Goal: Task Accomplishment & Management: Complete application form

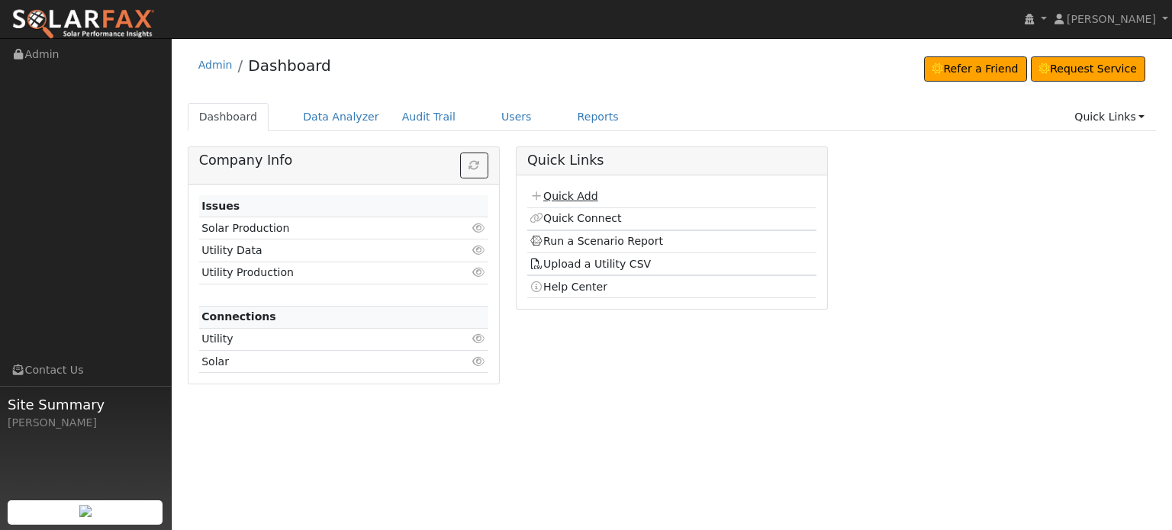
click at [559, 195] on link "Quick Add" at bounding box center [564, 196] width 68 height 12
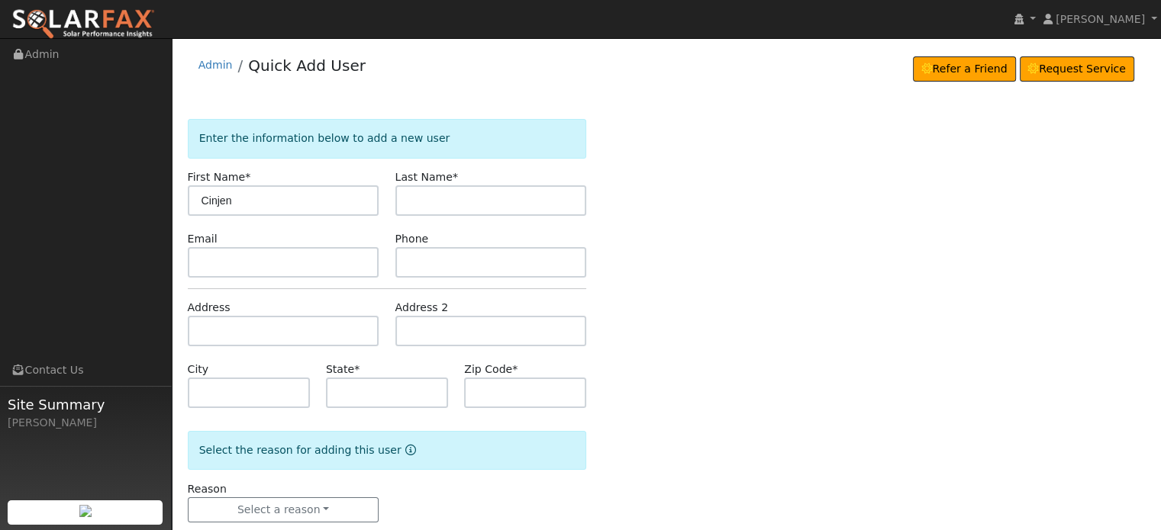
type input "Cinjen"
type input "[PERSON_NAME]"
click at [214, 332] on input "text" at bounding box center [284, 331] width 192 height 31
click at [201, 330] on input "text" at bounding box center [284, 331] width 192 height 31
paste input "[STREET_ADDRESS]"
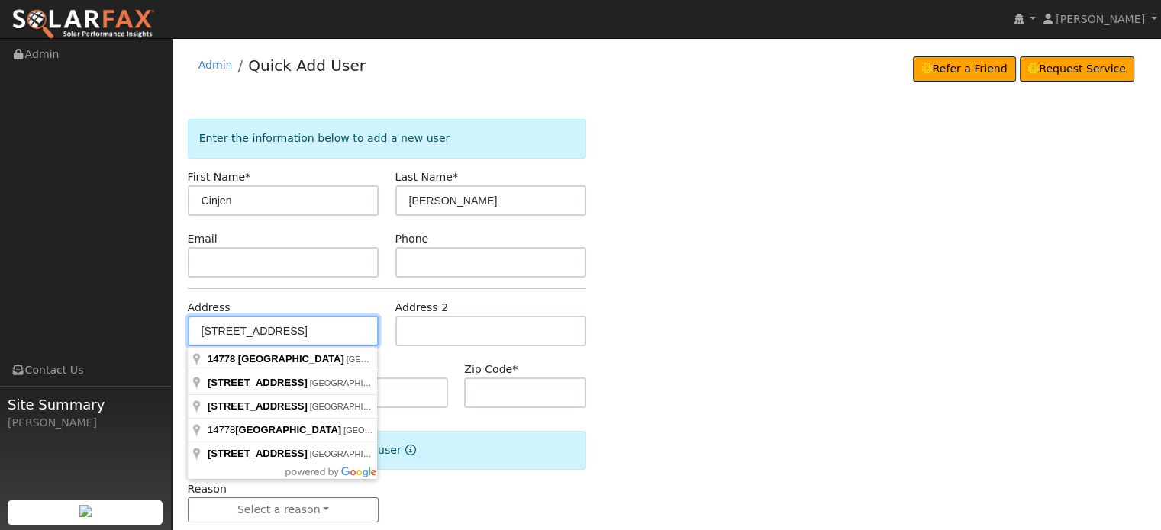
type input "[STREET_ADDRESS]"
type input "[GEOGRAPHIC_DATA]"
type input "CA"
type input "95946"
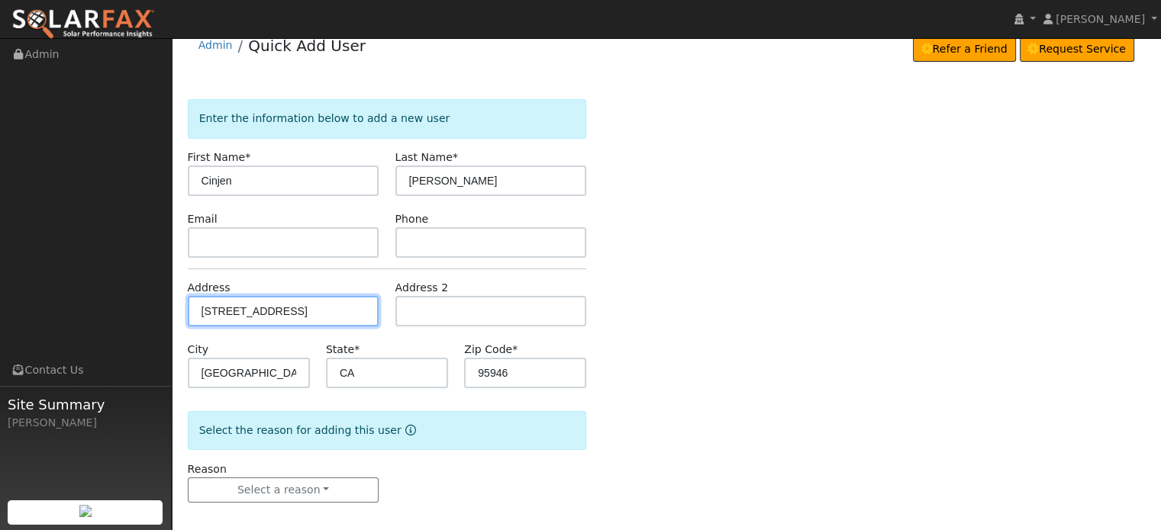
scroll to position [30, 0]
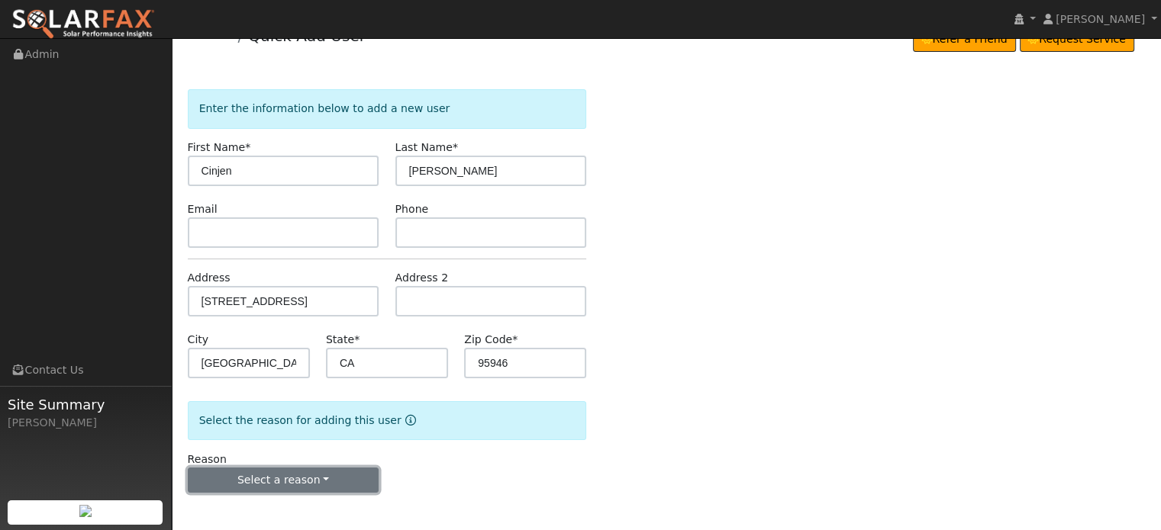
click at [244, 480] on button "Select a reason" at bounding box center [284, 481] width 192 height 26
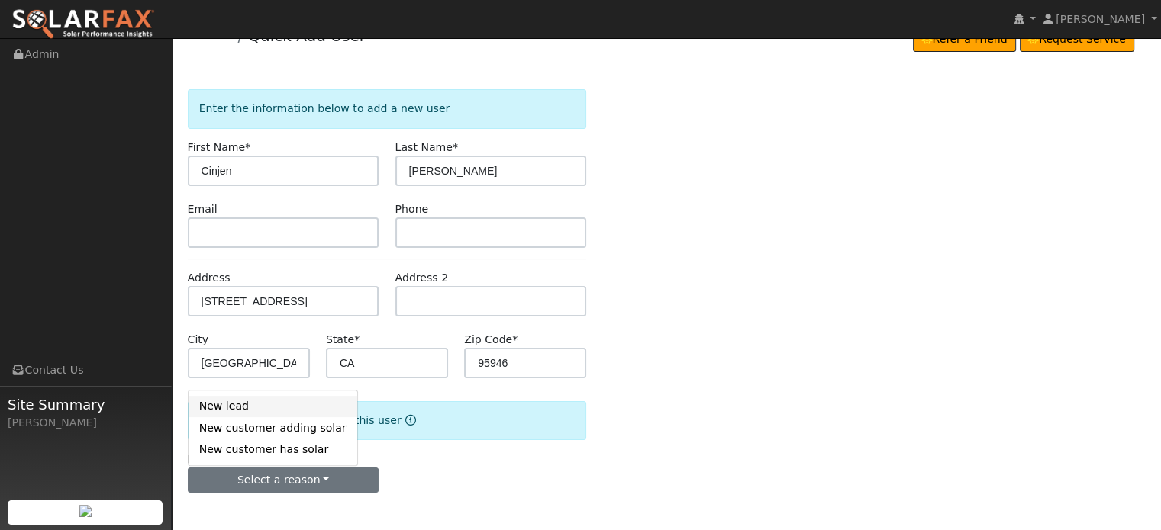
click at [214, 408] on link "New lead" at bounding box center [273, 406] width 169 height 21
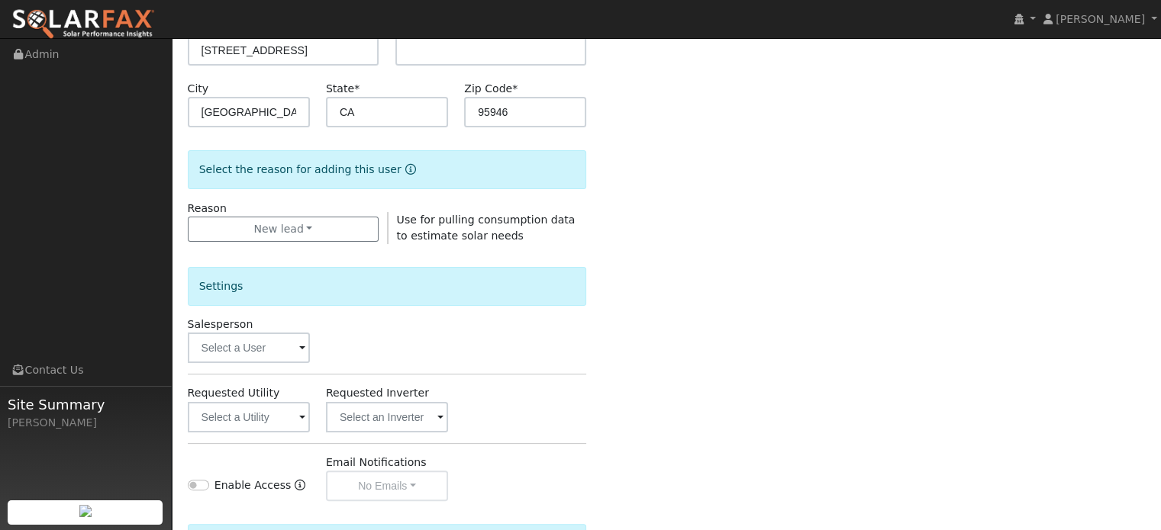
scroll to position [411, 0]
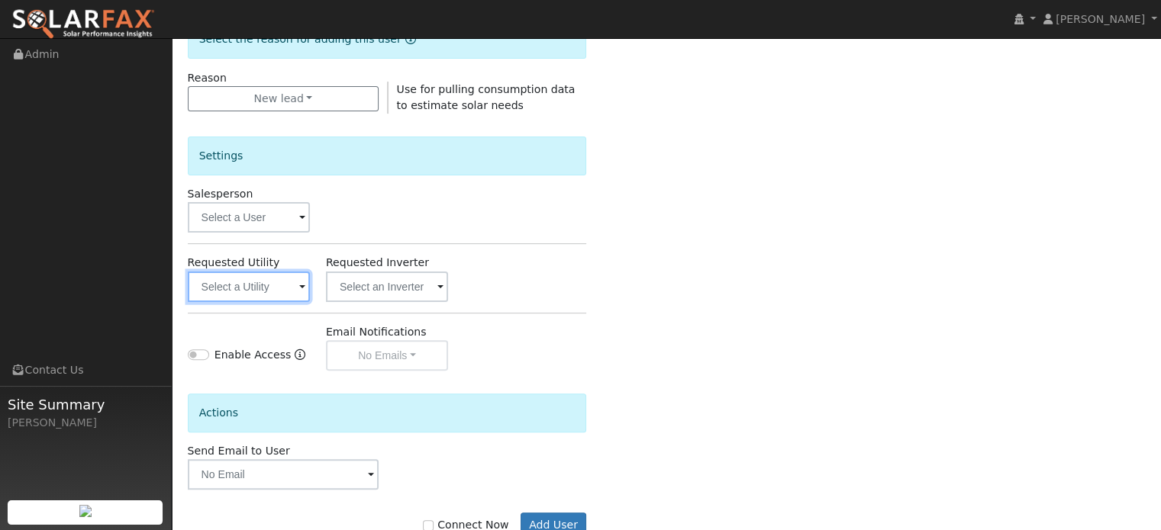
click at [236, 289] on input "text" at bounding box center [249, 287] width 122 height 31
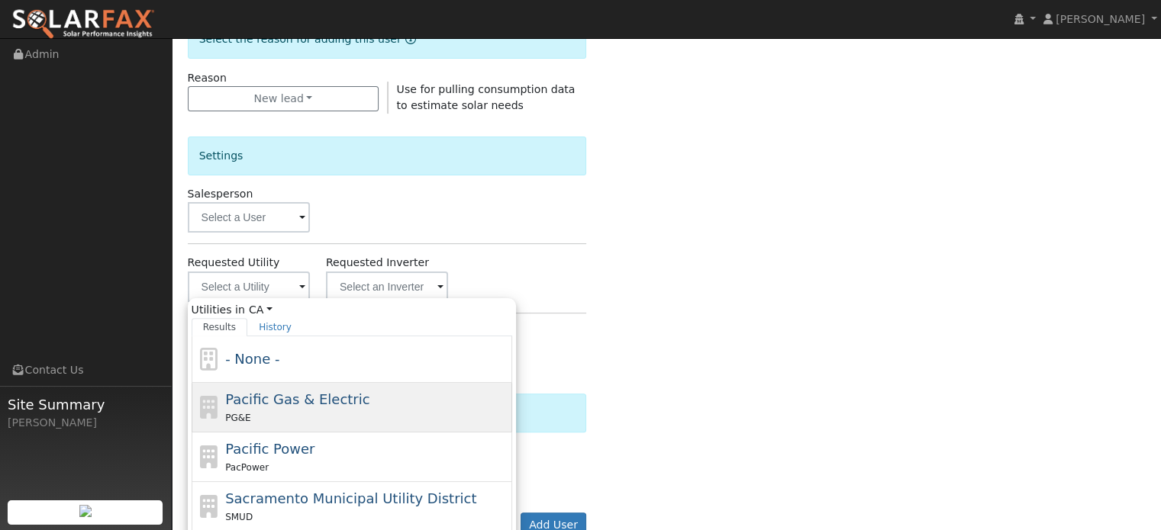
click at [271, 399] on span "Pacific Gas & Electric" at bounding box center [297, 400] width 144 height 16
type input "Pacific Gas & Electric"
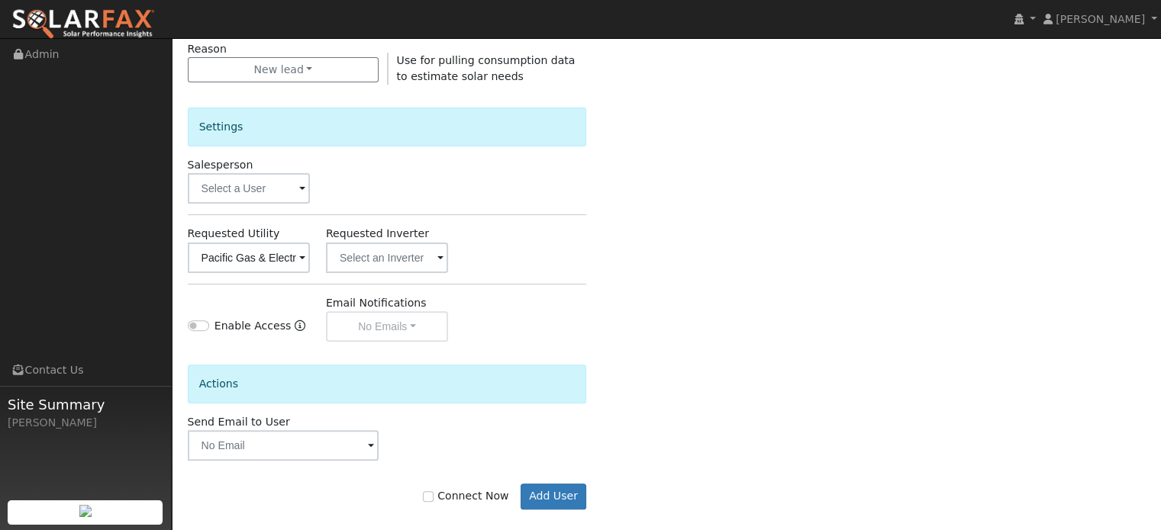
scroll to position [456, 0]
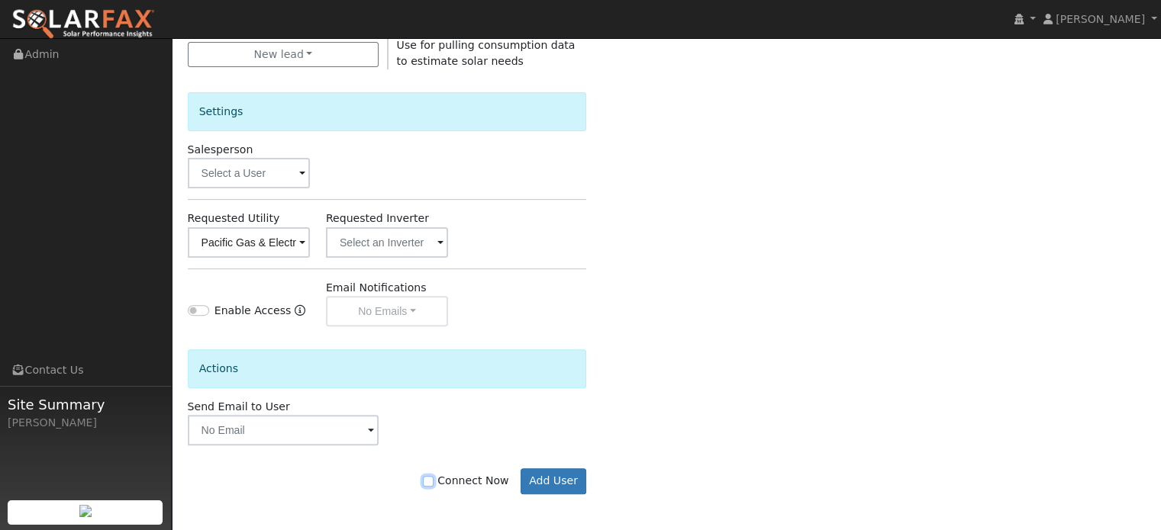
click at [434, 482] on input "Connect Now" at bounding box center [428, 481] width 11 height 11
checkbox input "true"
click at [546, 480] on button "Add User" at bounding box center [554, 482] width 66 height 26
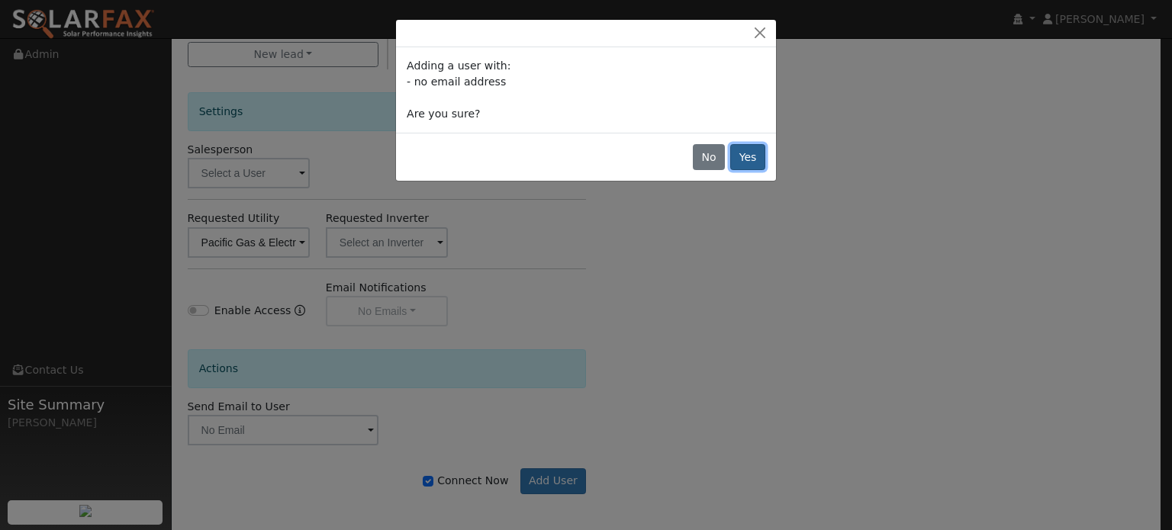
click at [751, 161] on button "Yes" at bounding box center [747, 157] width 35 height 26
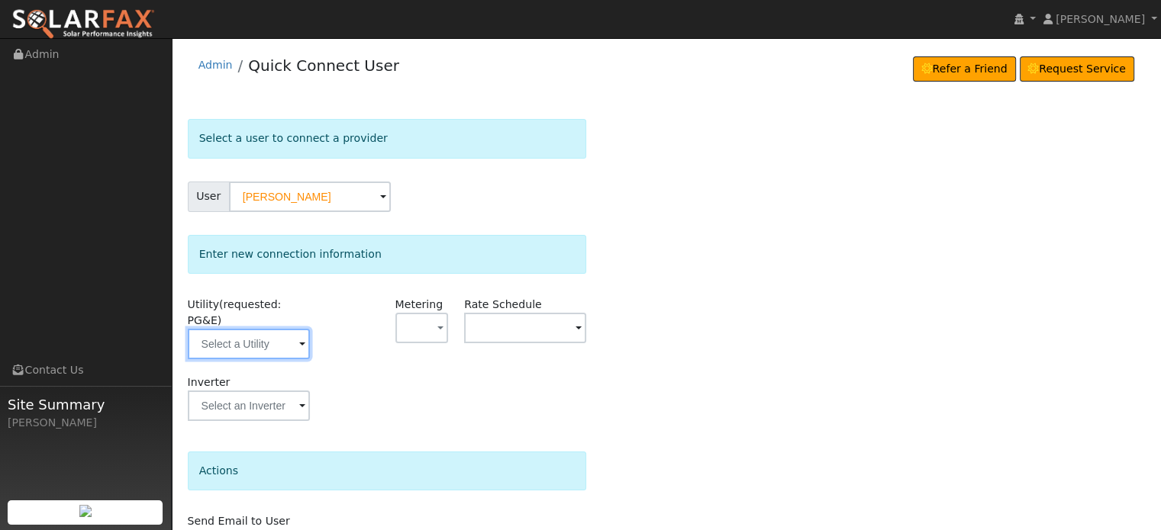
click at [228, 329] on input "text" at bounding box center [249, 344] width 122 height 31
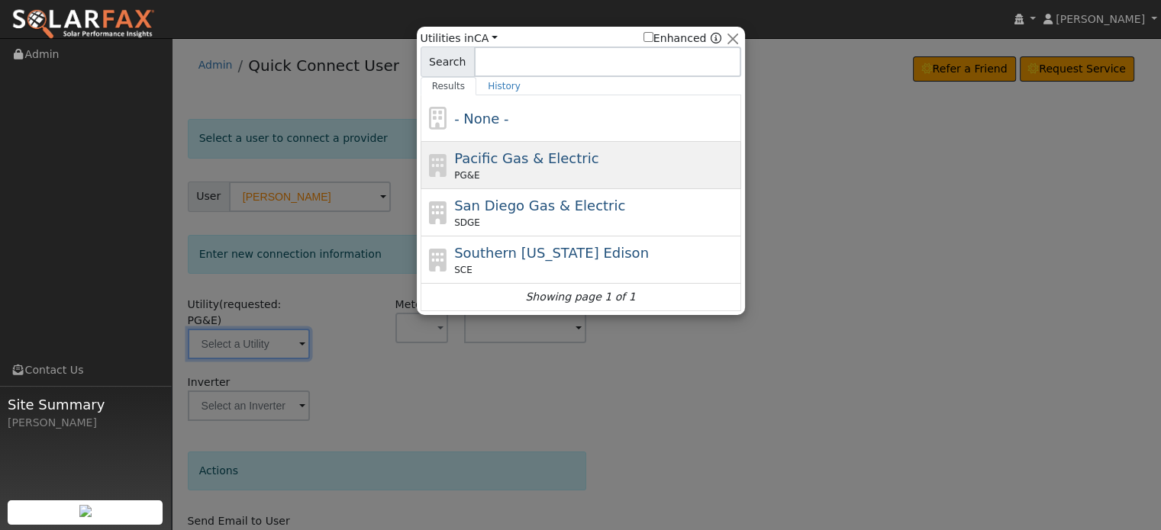
click at [458, 160] on span "Pacific Gas & Electric" at bounding box center [526, 158] width 144 height 16
type input "PG&E"
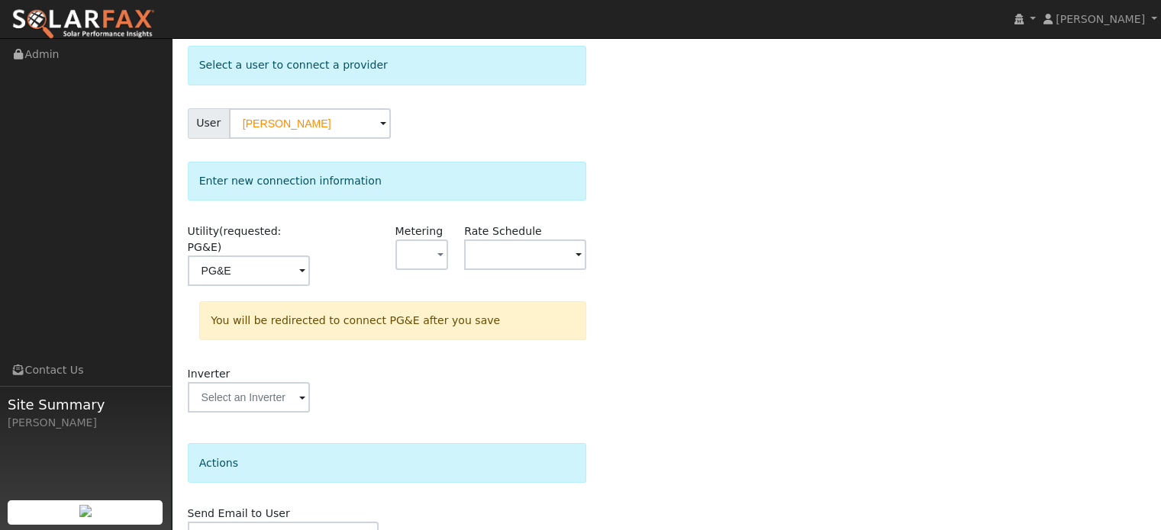
scroll to position [141, 0]
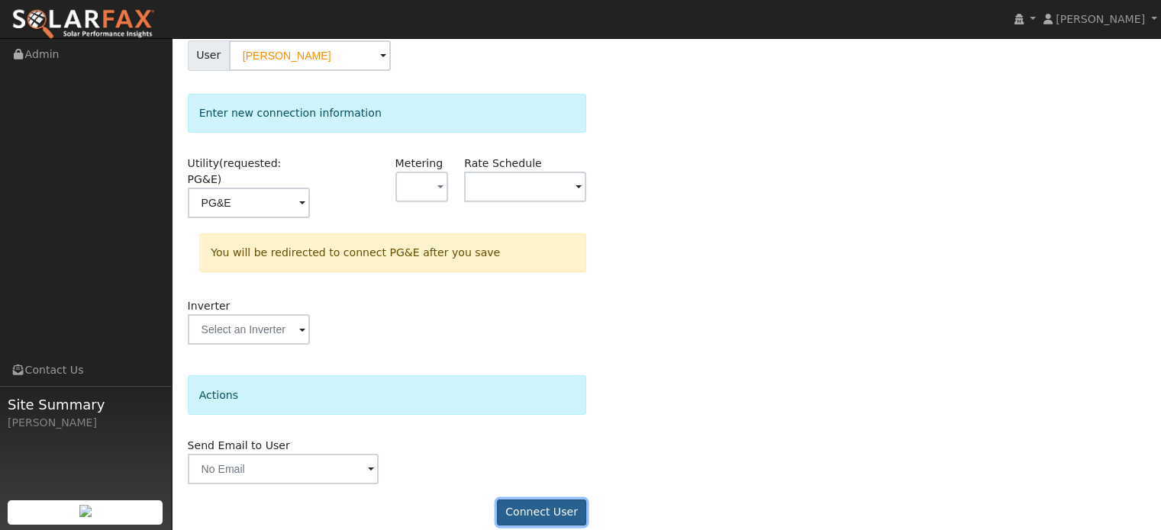
click at [550, 500] on button "Connect User" at bounding box center [542, 513] width 90 height 26
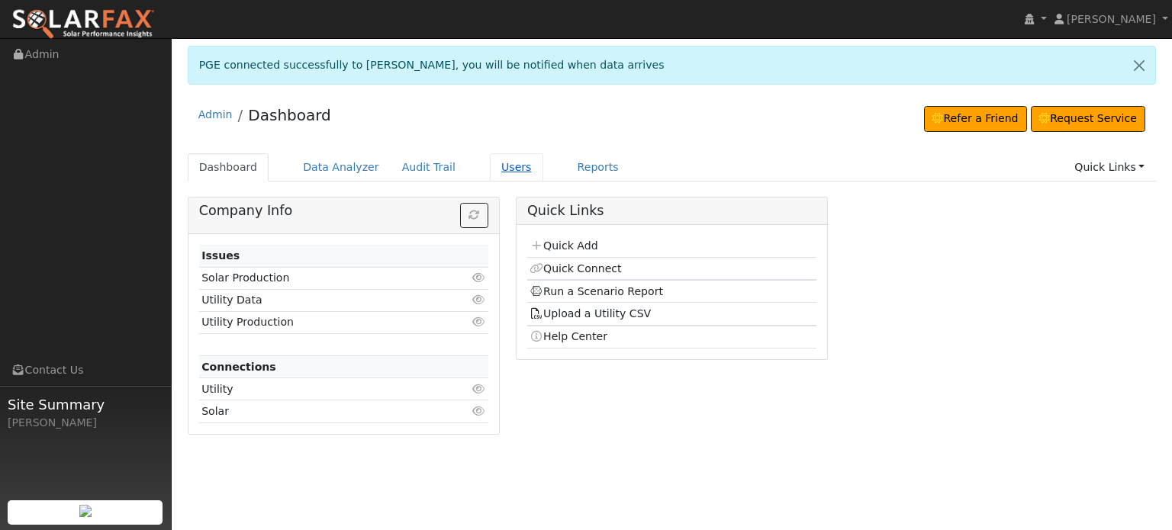
click at [490, 164] on link "Users" at bounding box center [516, 167] width 53 height 28
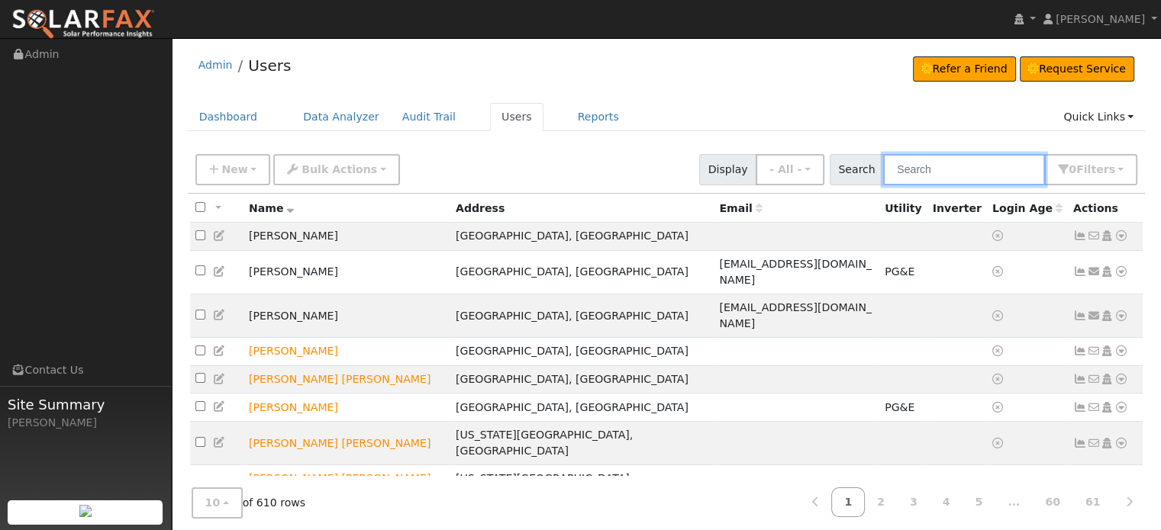
click at [952, 170] on input "text" at bounding box center [964, 169] width 162 height 31
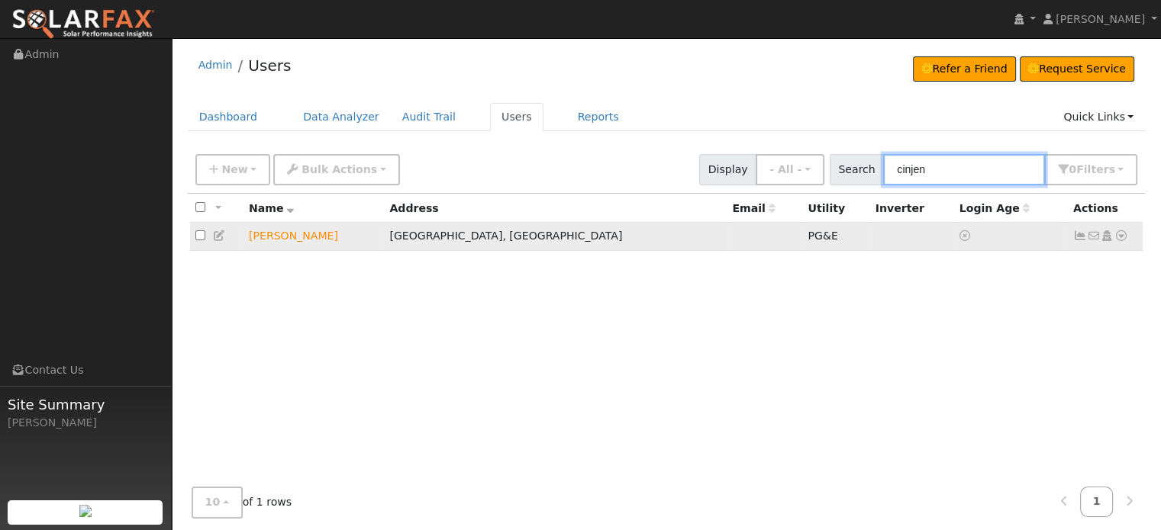
type input "cinjen"
click at [1080, 235] on icon at bounding box center [1080, 235] width 14 height 11
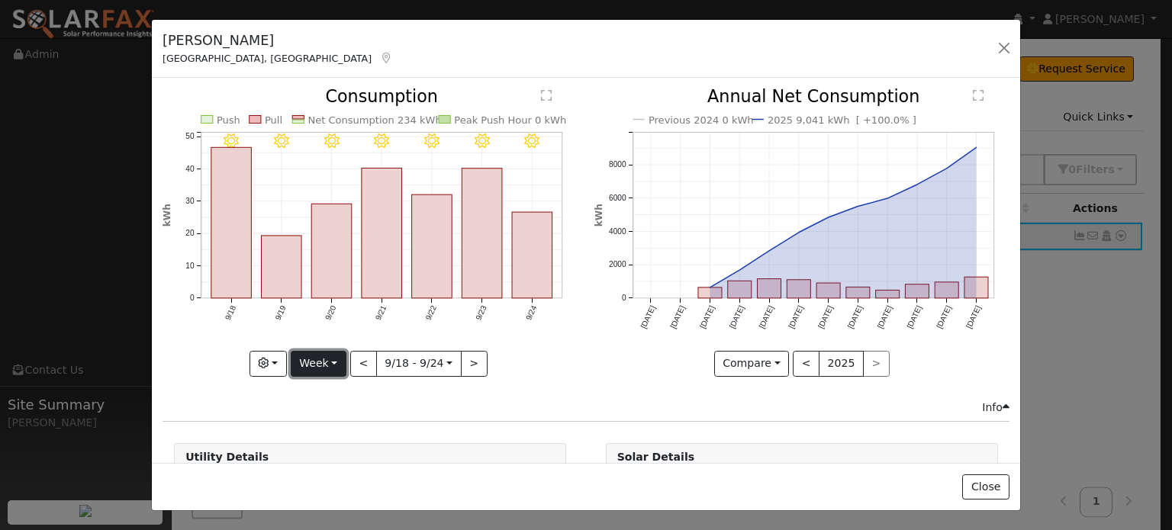
click at [331, 356] on button "Week" at bounding box center [319, 364] width 56 height 26
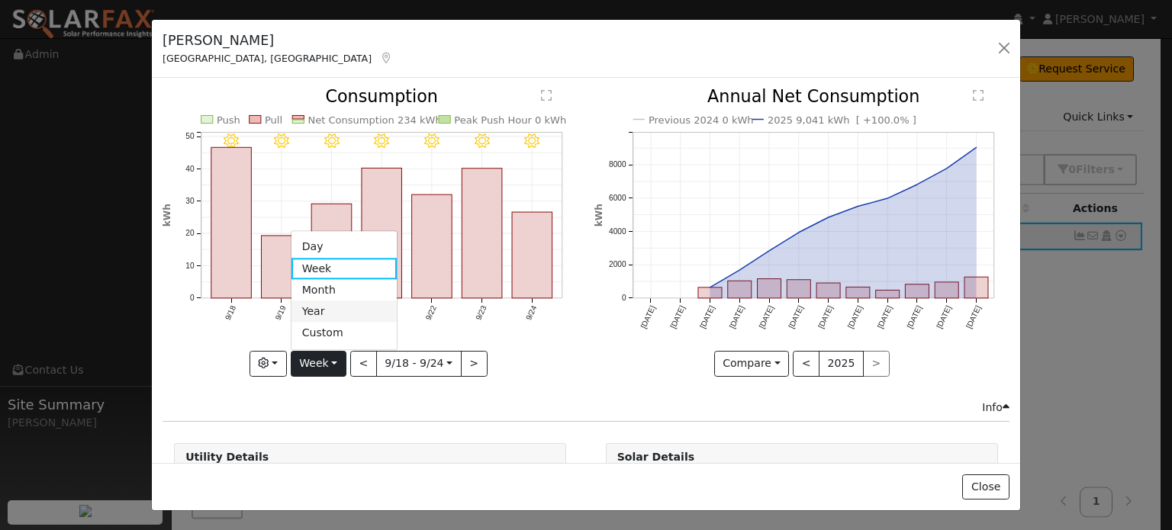
click at [314, 311] on link "Year" at bounding box center [345, 311] width 106 height 21
type input "[DATE]"
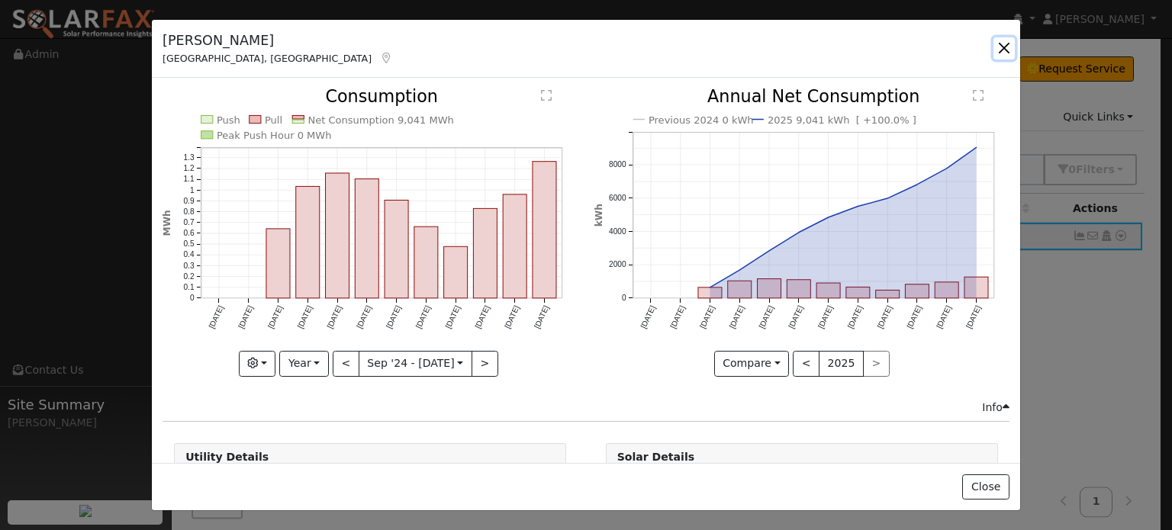
click at [1007, 50] on button "button" at bounding box center [1004, 47] width 21 height 21
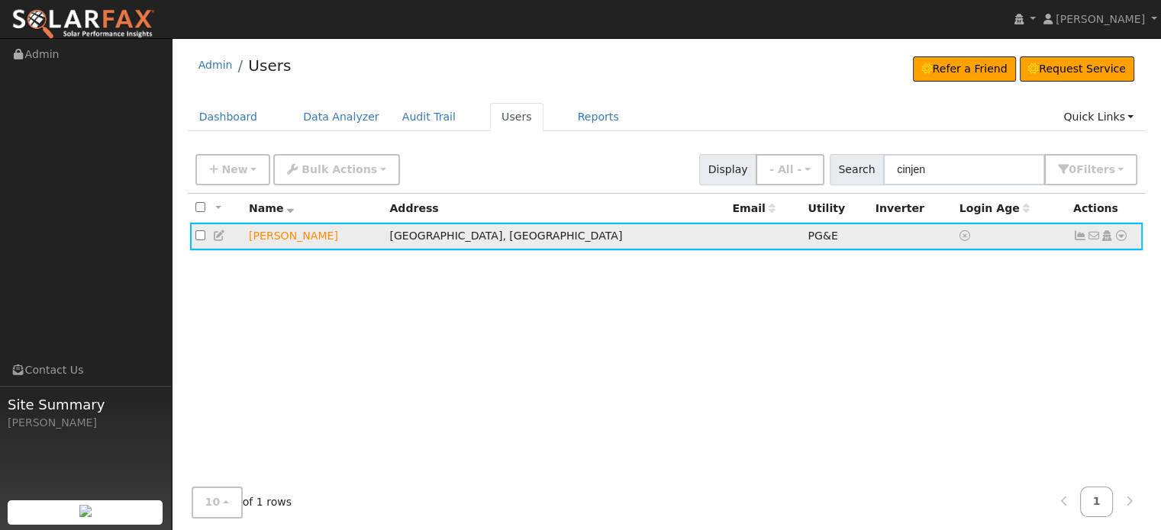
click at [1118, 229] on link at bounding box center [1121, 236] width 14 height 16
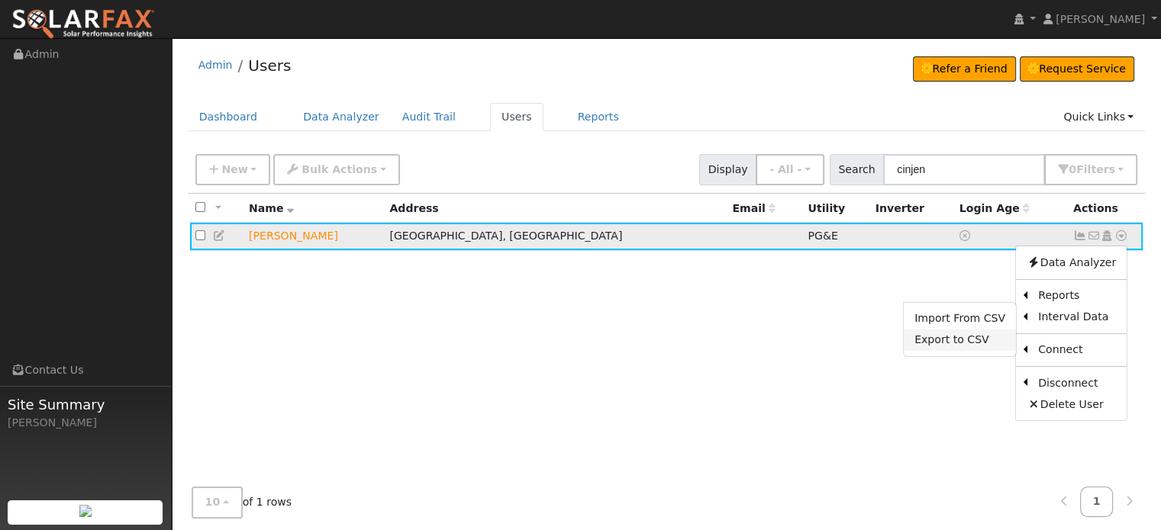
click at [950, 338] on link "Export to CSV" at bounding box center [960, 340] width 112 height 21
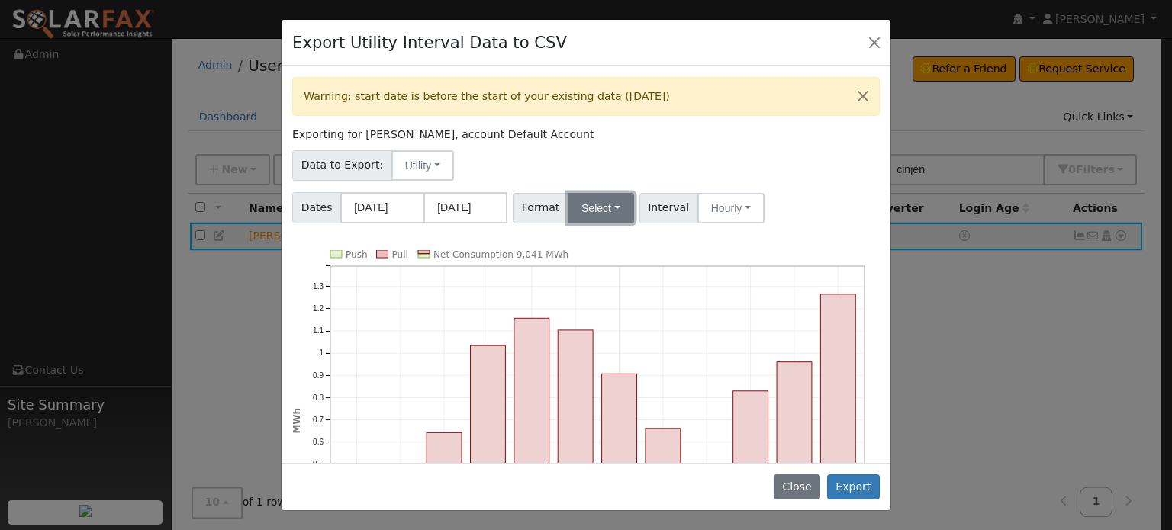
click at [602, 206] on button "Select" at bounding box center [601, 208] width 66 height 31
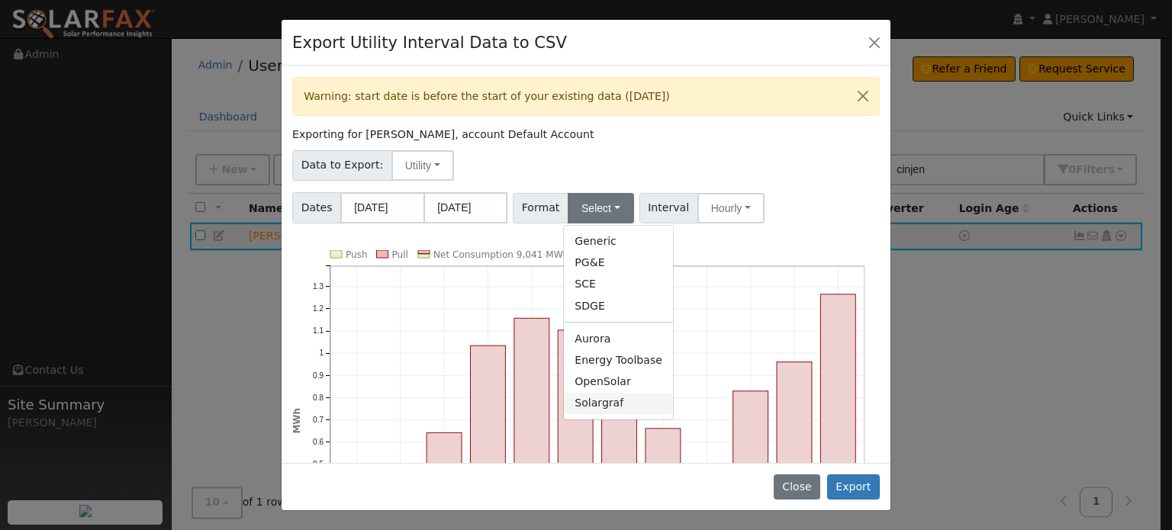
click at [582, 393] on link "Solargraf" at bounding box center [618, 403] width 109 height 21
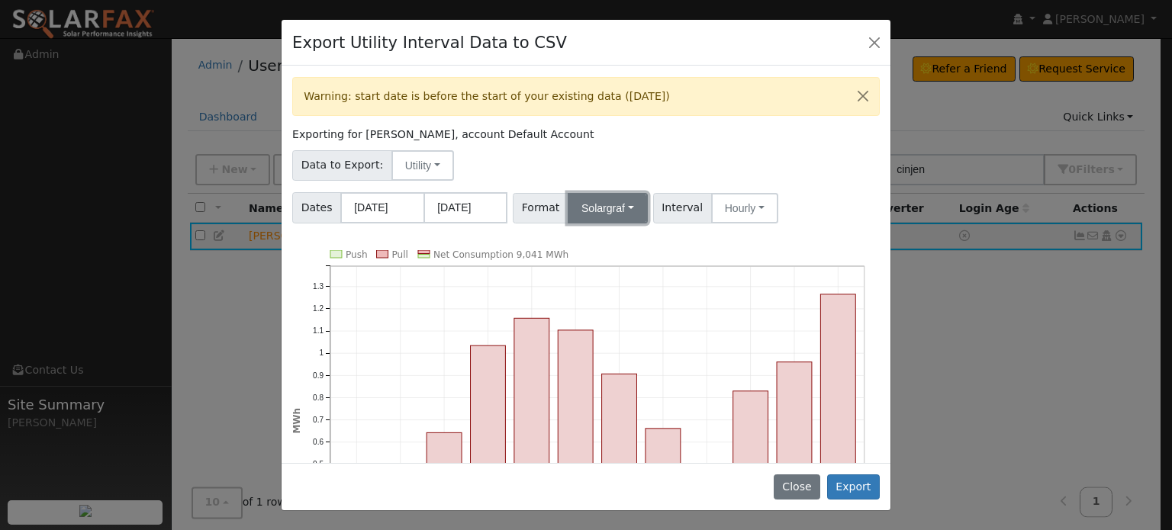
click at [627, 204] on button "Solargraf" at bounding box center [608, 208] width 80 height 31
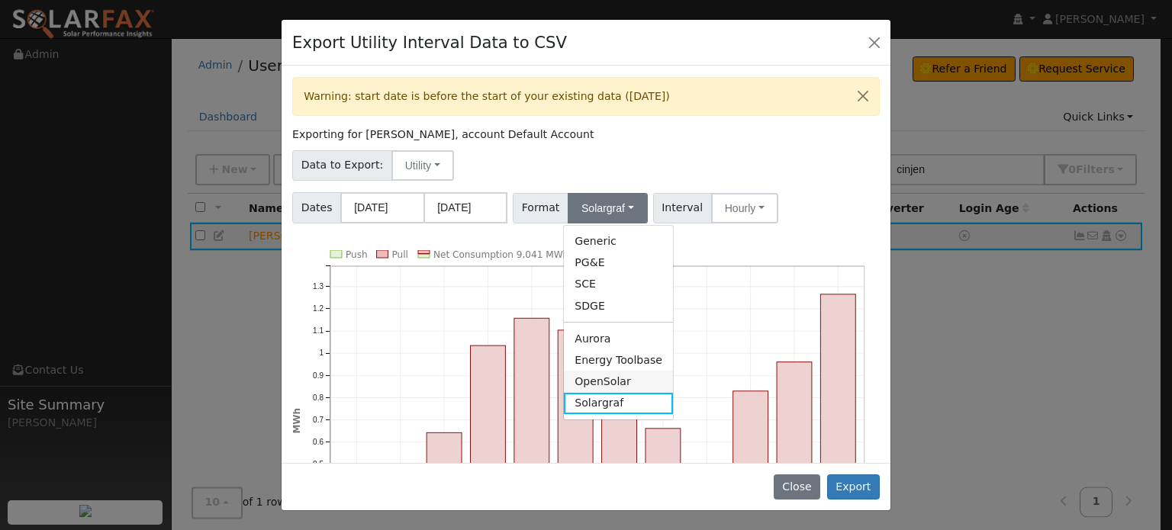
click at [588, 381] on link "OpenSolar" at bounding box center [618, 381] width 109 height 21
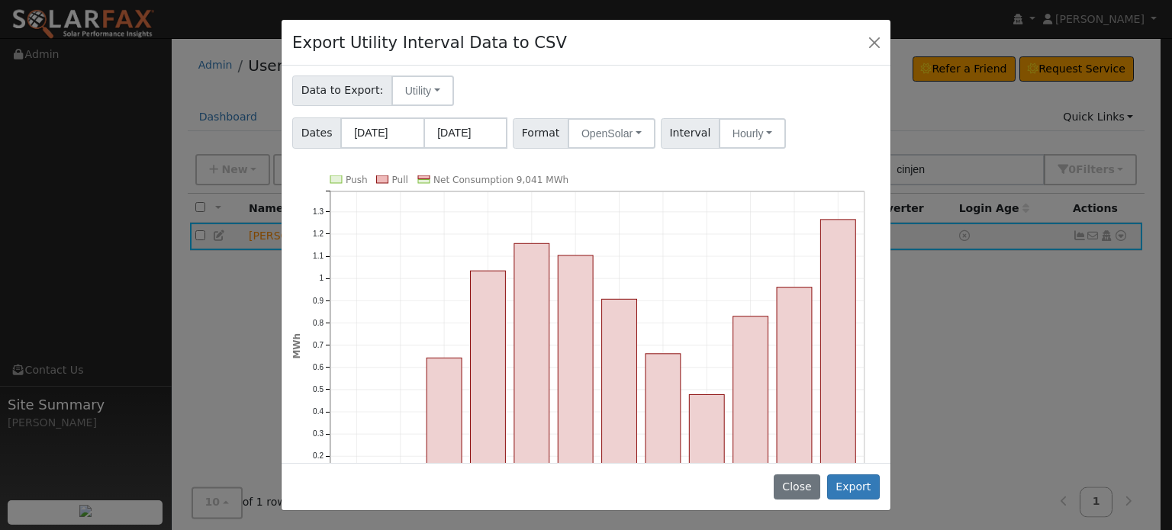
scroll to position [157, 0]
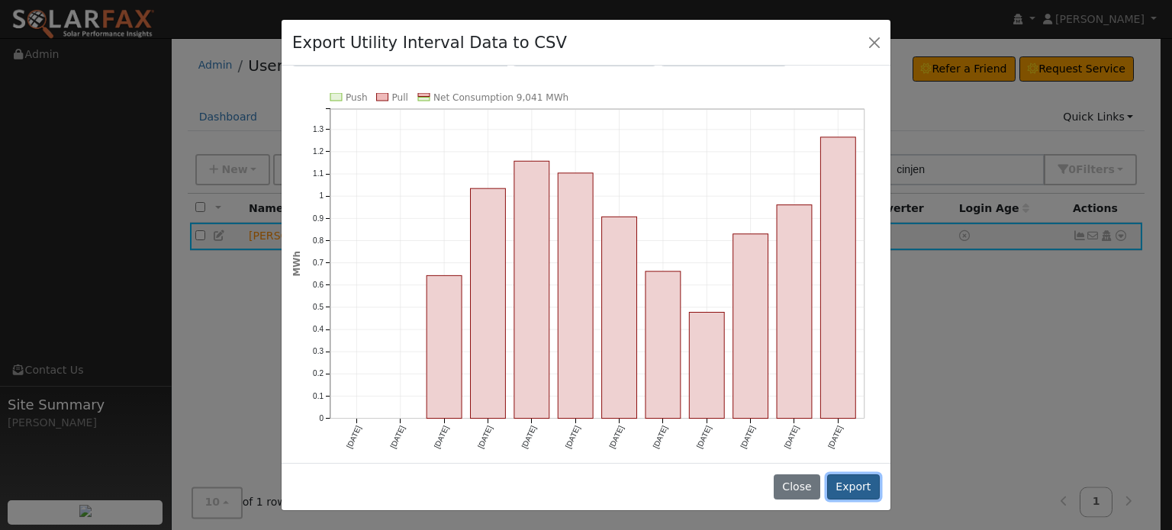
click at [862, 485] on button "Export" at bounding box center [853, 488] width 53 height 26
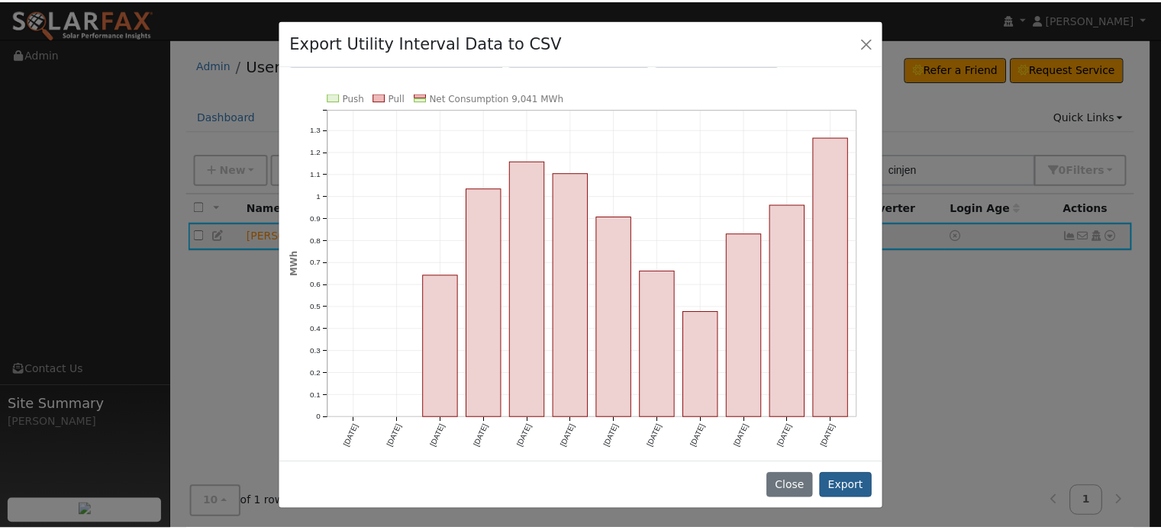
scroll to position [0, 0]
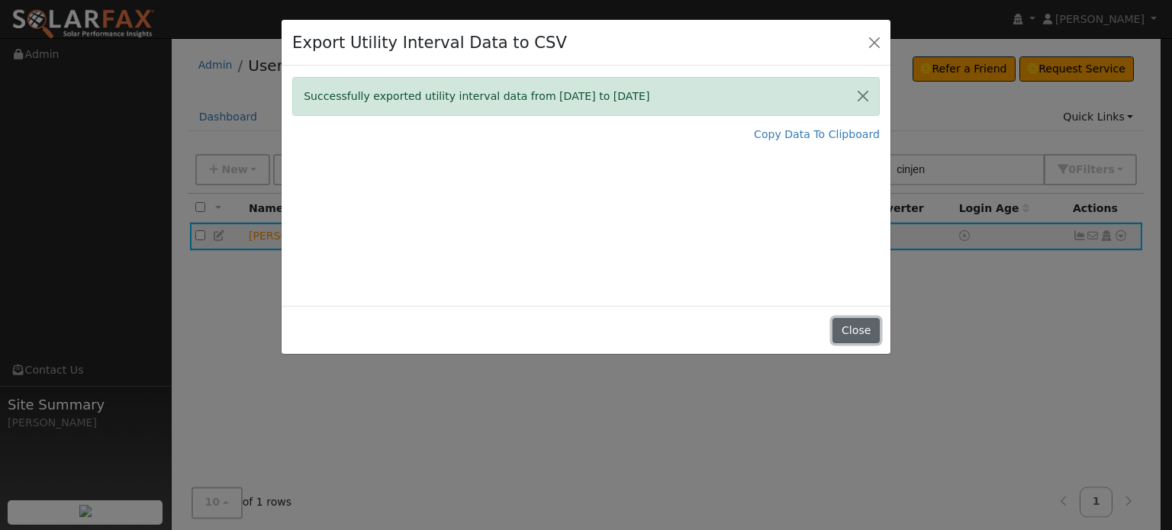
click at [866, 332] on button "Close" at bounding box center [856, 331] width 47 height 26
